Goal: Task Accomplishment & Management: Use online tool/utility

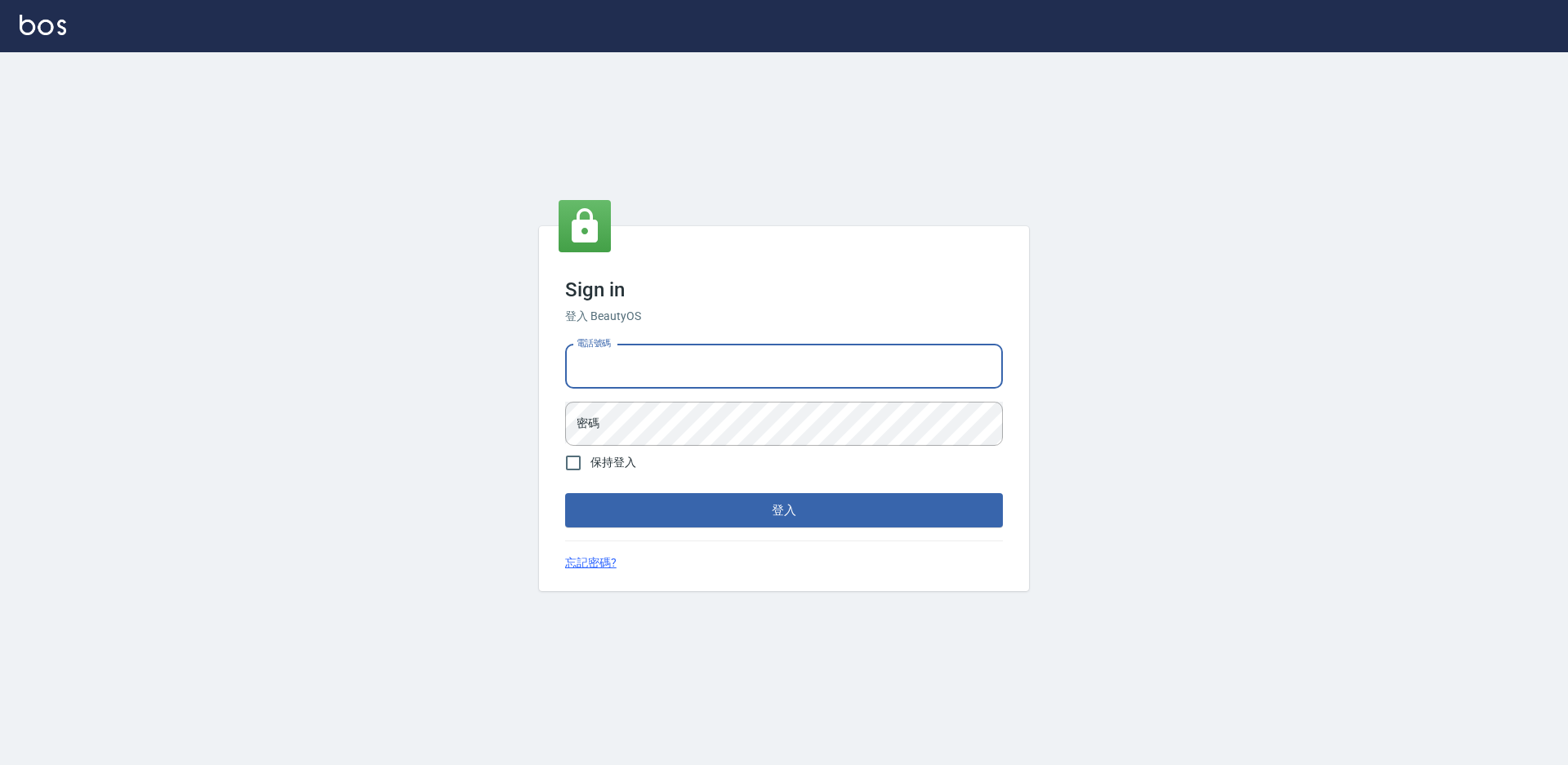
click at [789, 364] on input "電話號碼" at bounding box center [784, 366] width 437 height 44
type input "7805667"
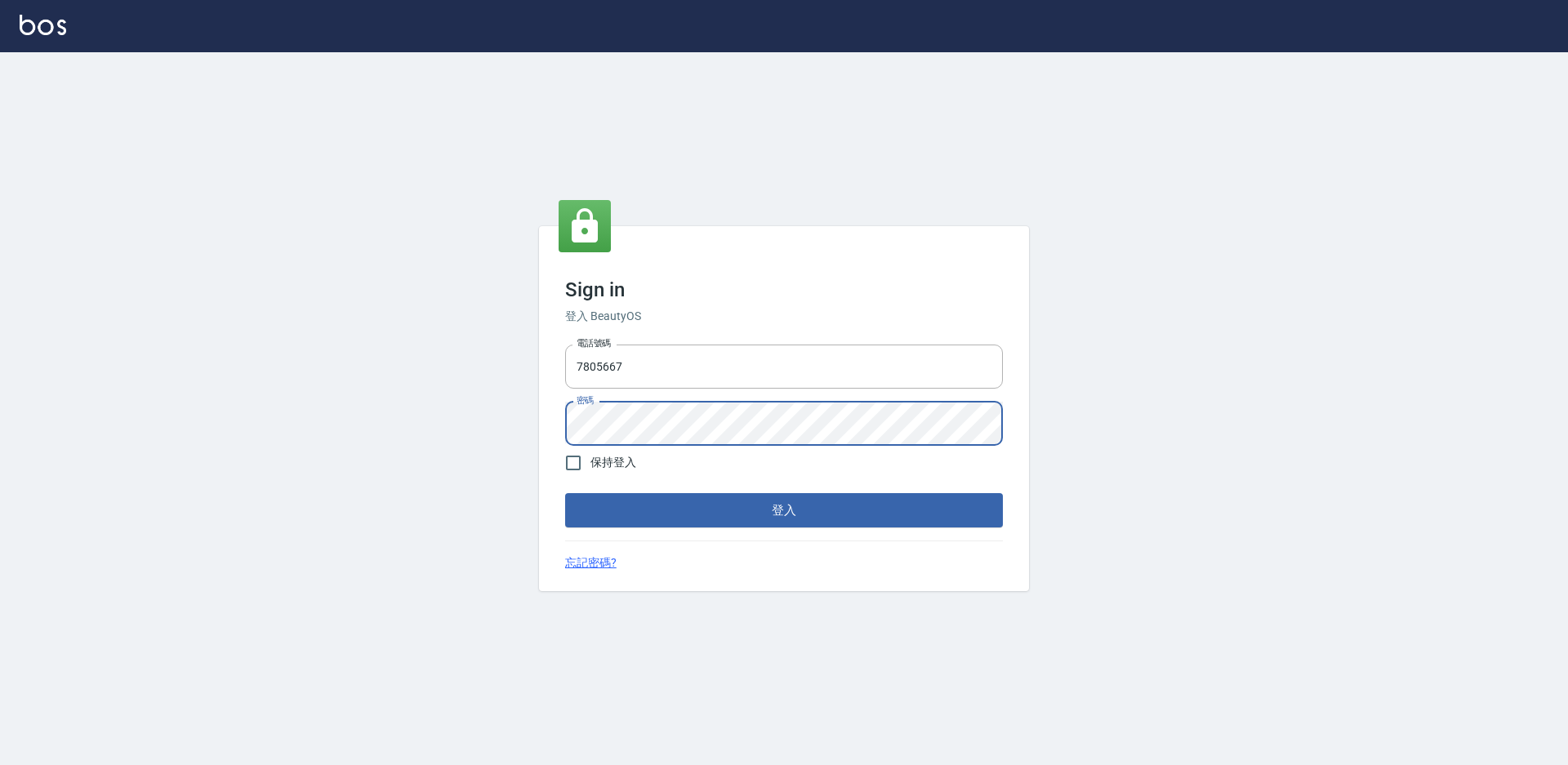
click at [565, 493] on button "登入" at bounding box center [784, 510] width 437 height 35
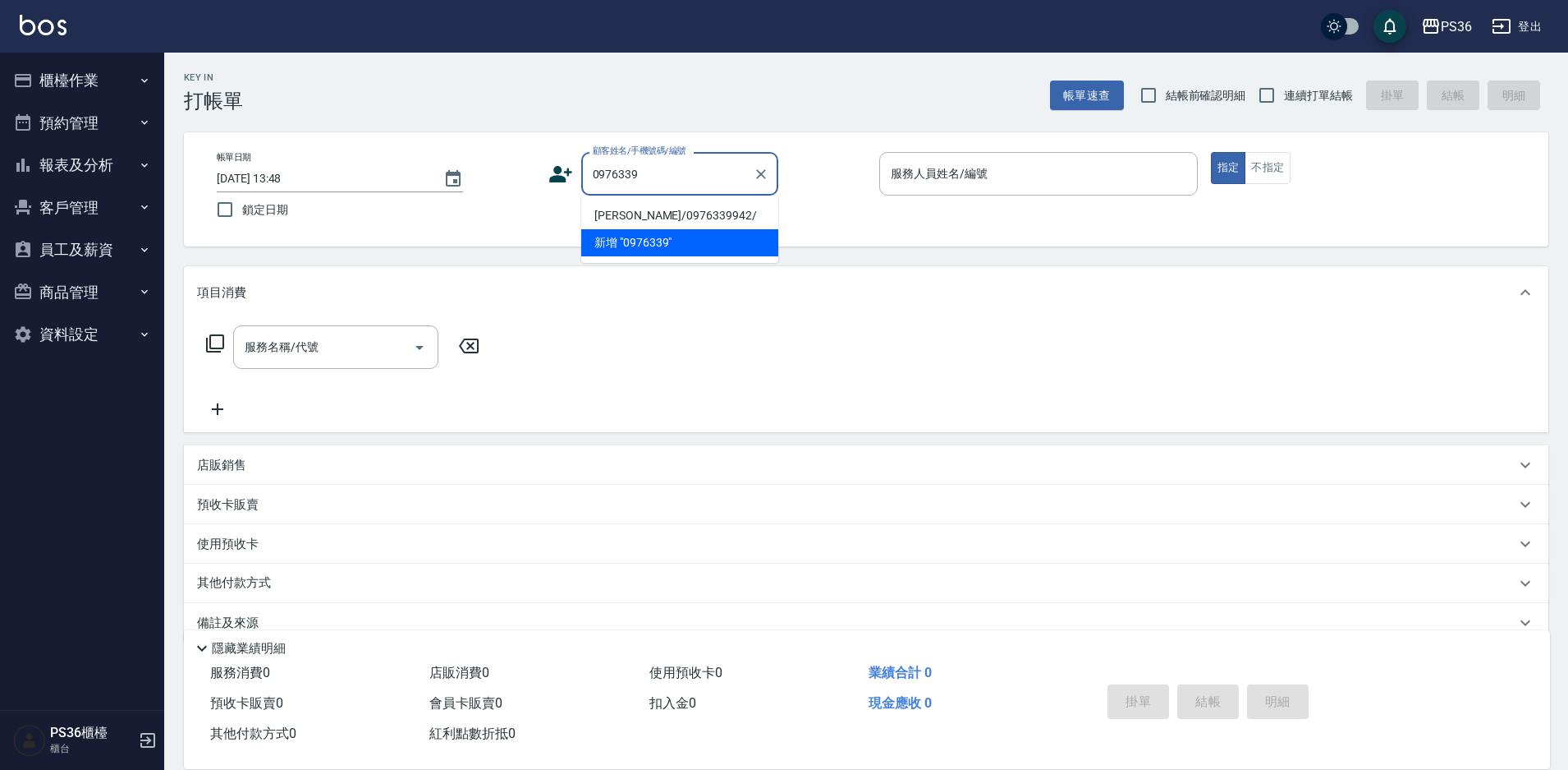
click at [637, 217] on li "[PERSON_NAME]/0976339942/" at bounding box center [679, 215] width 197 height 27
type input "[PERSON_NAME]/0976339942/"
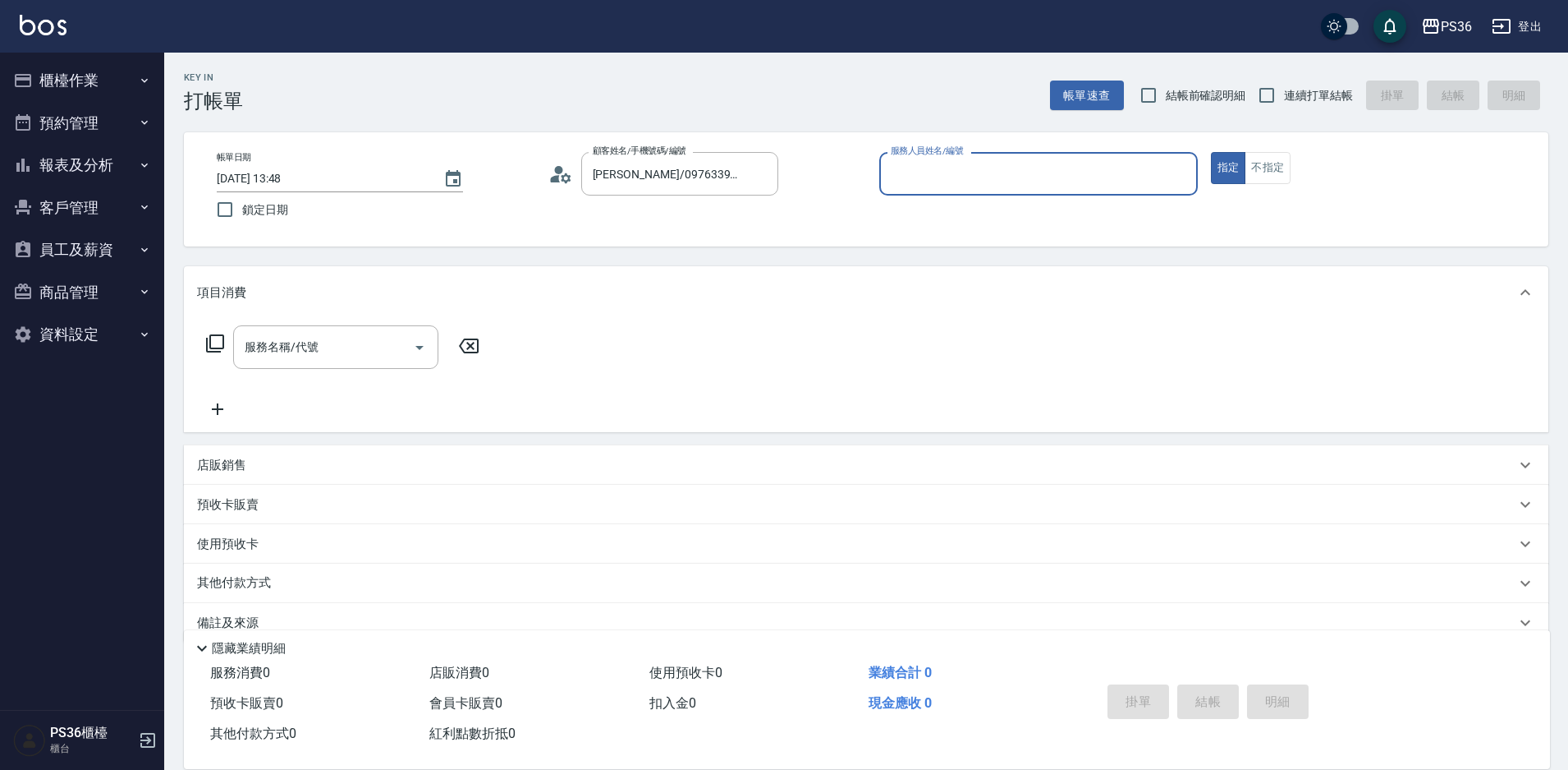
type input "EJ-7"
click at [303, 342] on div "服務名稱/代號 服務名稱/代號" at bounding box center [336, 347] width 205 height 44
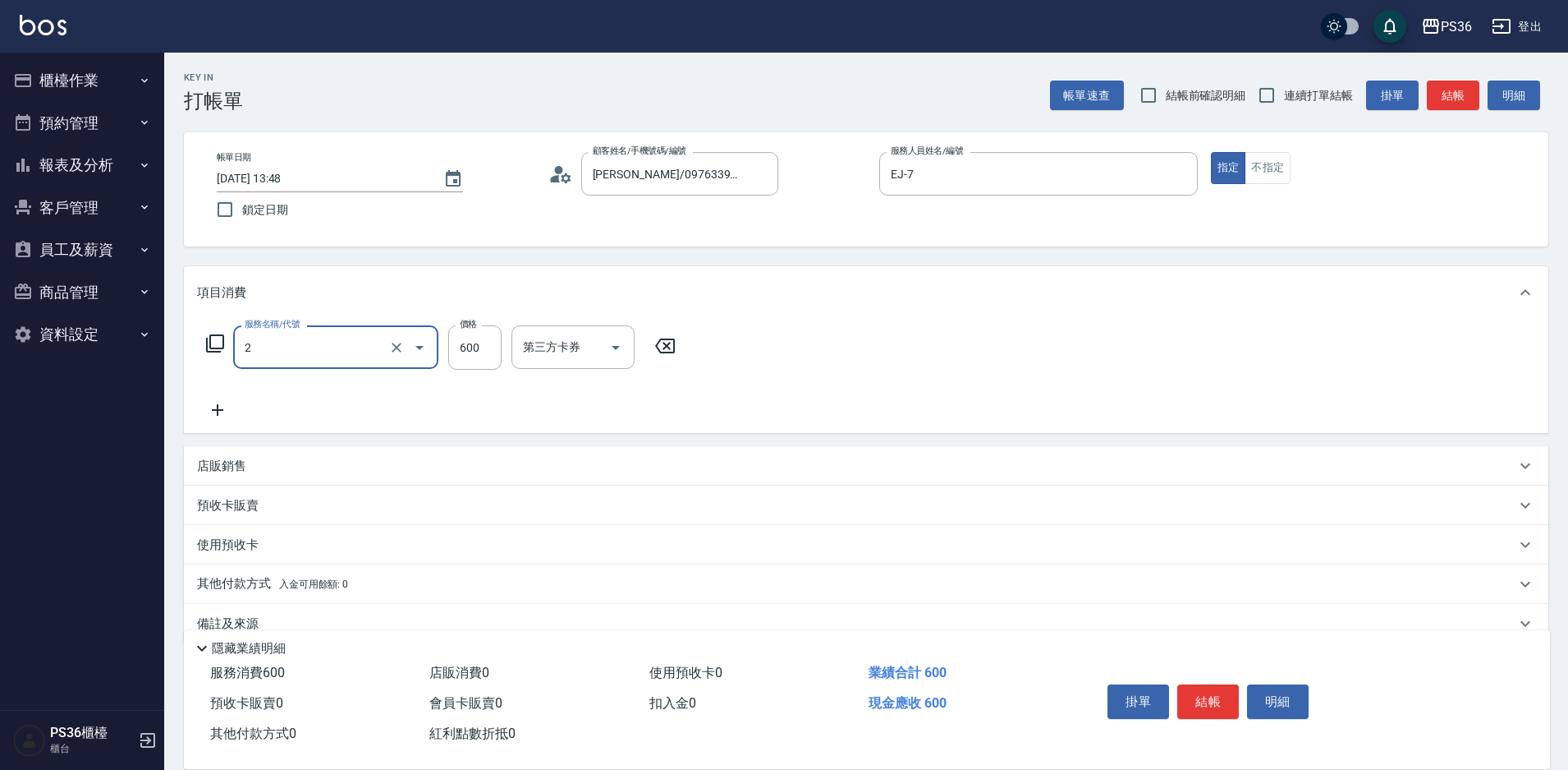
type input "局部染髮(2)"
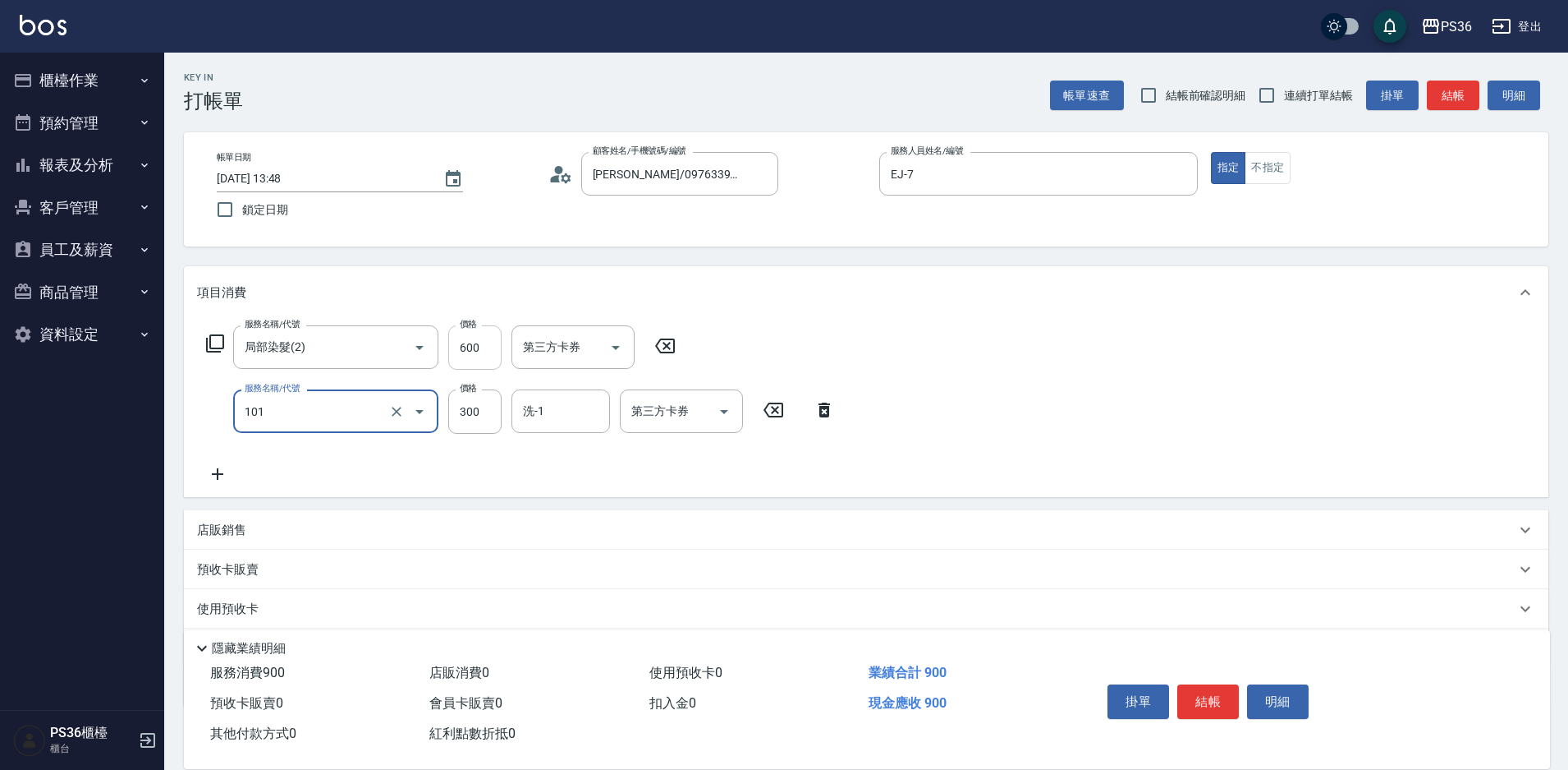
type input "洗髮(101)"
type input "[PERSON_NAME]-22"
click at [1212, 696] on button "結帳" at bounding box center [1208, 701] width 61 height 35
